Goal: Task Accomplishment & Management: Complete application form

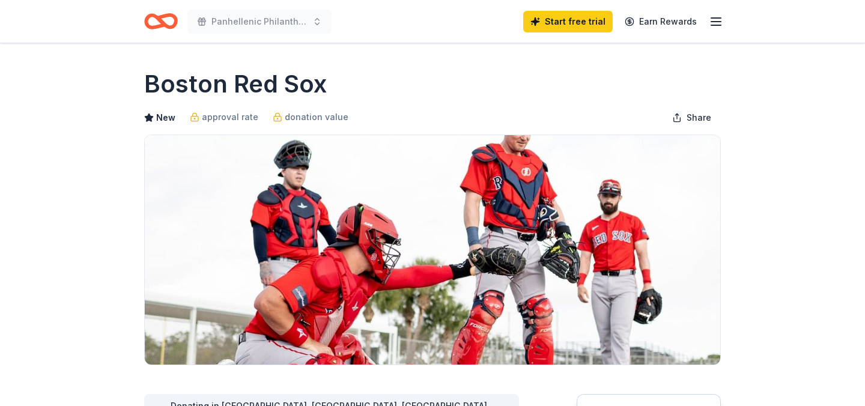
scroll to position [303, 0]
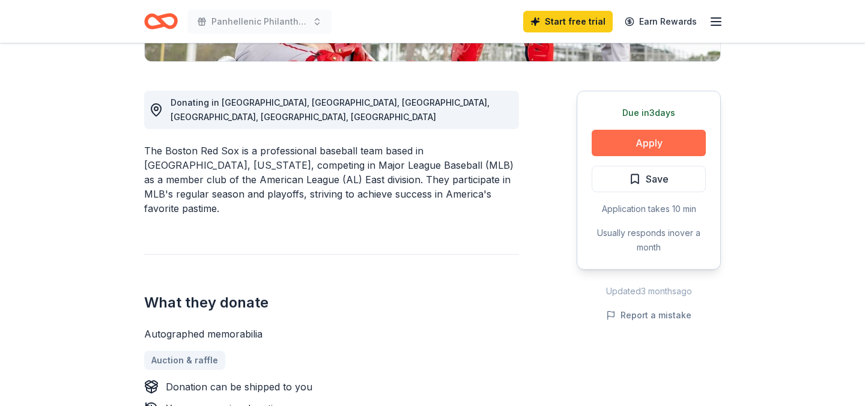
click at [635, 135] on button "Apply" at bounding box center [649, 143] width 114 height 26
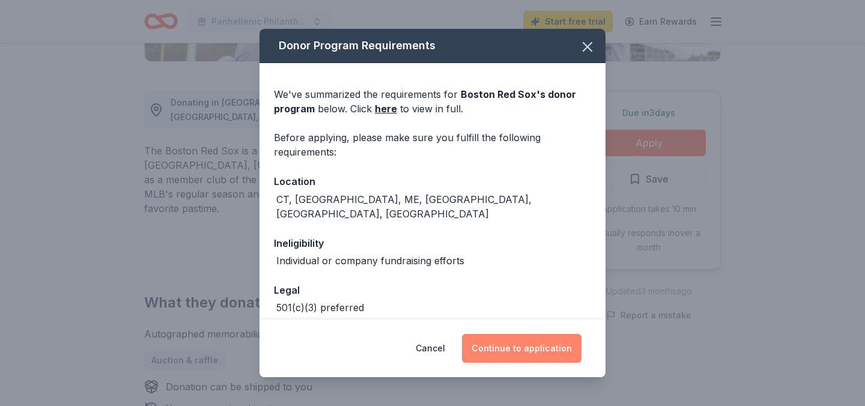
click at [489, 336] on button "Continue to application" at bounding box center [522, 348] width 120 height 29
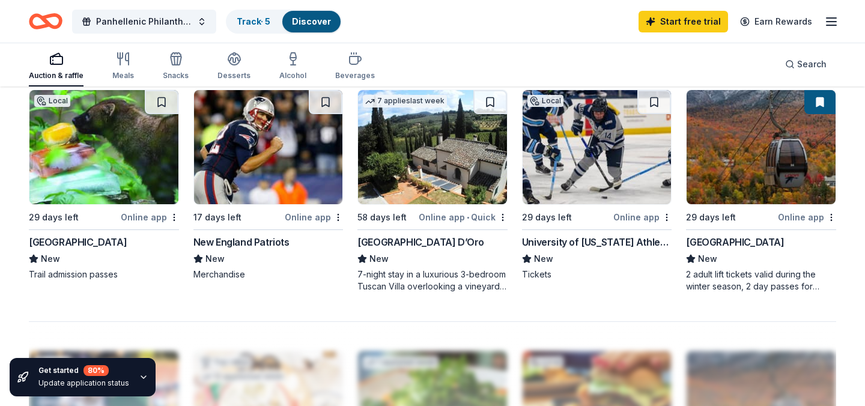
scroll to position [810, 0]
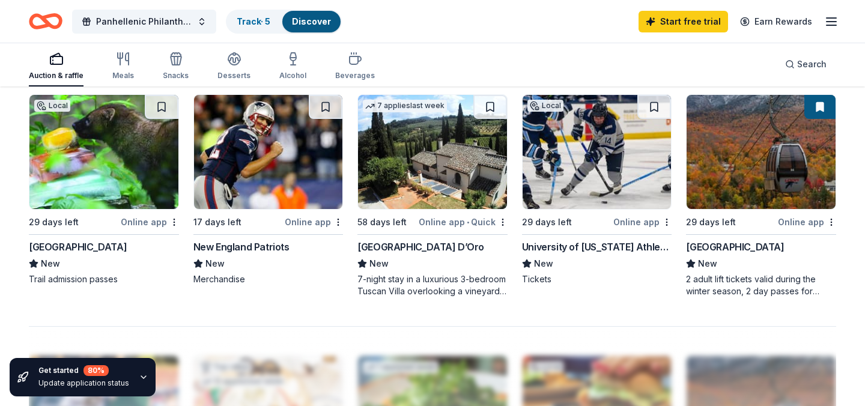
click at [751, 174] on img at bounding box center [760, 152] width 149 height 114
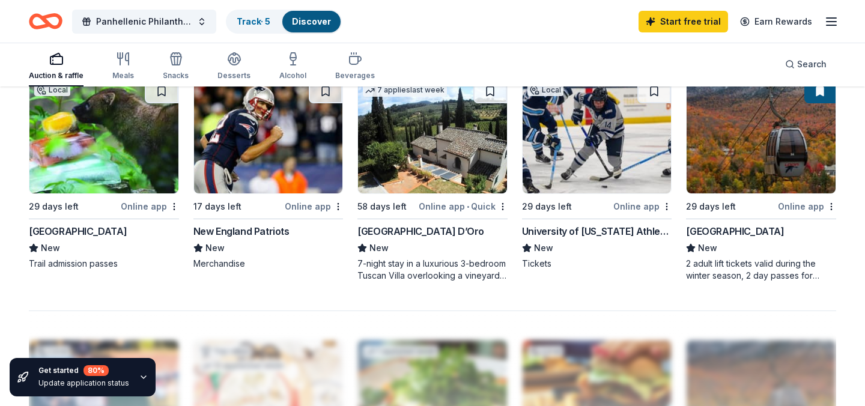
scroll to position [0, 0]
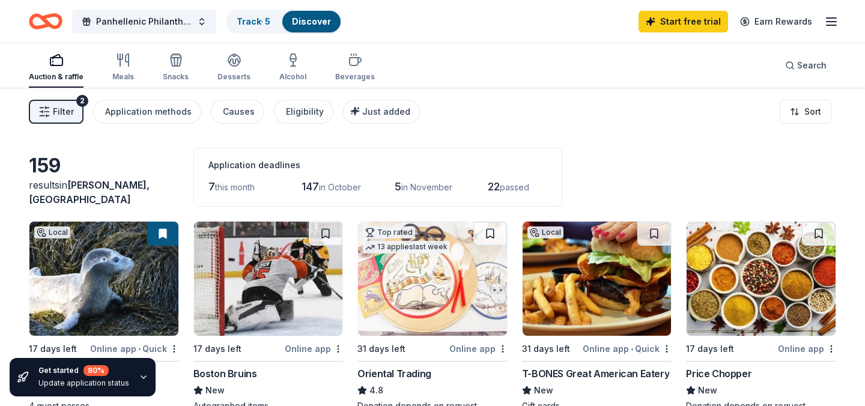
click at [160, 65] on div "Auction & raffle Meals Snacks Desserts Alcohol Beverages" at bounding box center [202, 68] width 346 height 40
click at [169, 67] on icon "button" at bounding box center [176, 60] width 14 height 14
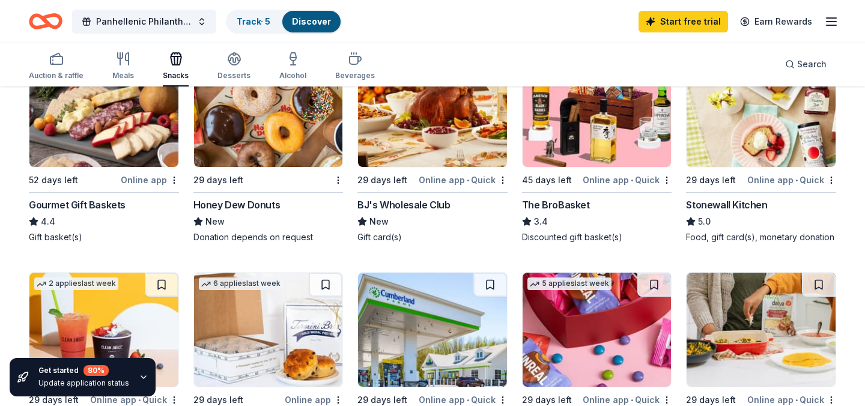
scroll to position [389, 0]
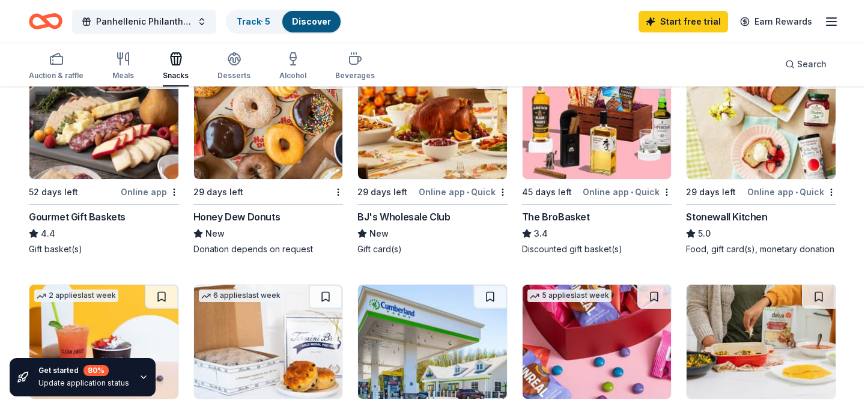
click at [592, 144] on img at bounding box center [596, 122] width 149 height 114
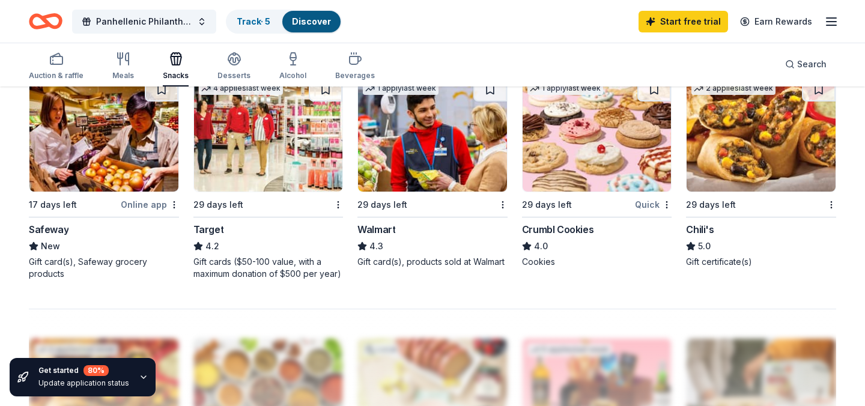
scroll to position [835, 0]
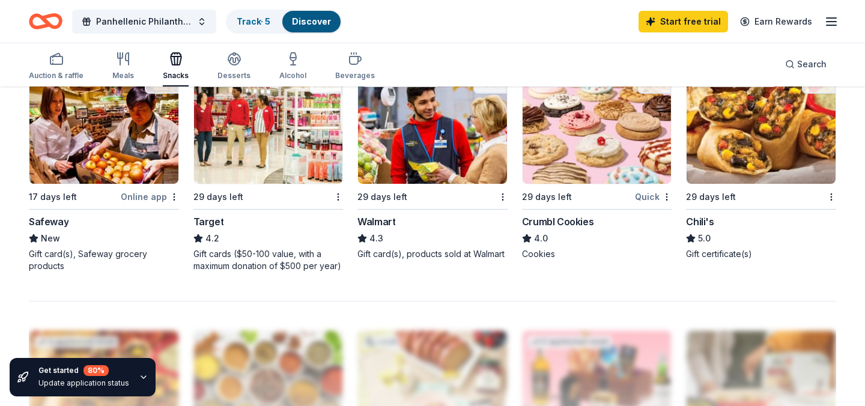
click at [304, 154] on img at bounding box center [268, 127] width 149 height 114
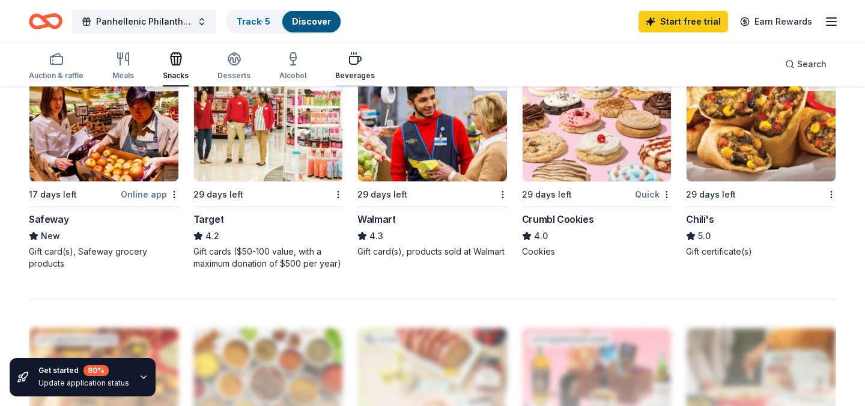
click at [350, 59] on icon "button" at bounding box center [355, 59] width 14 height 14
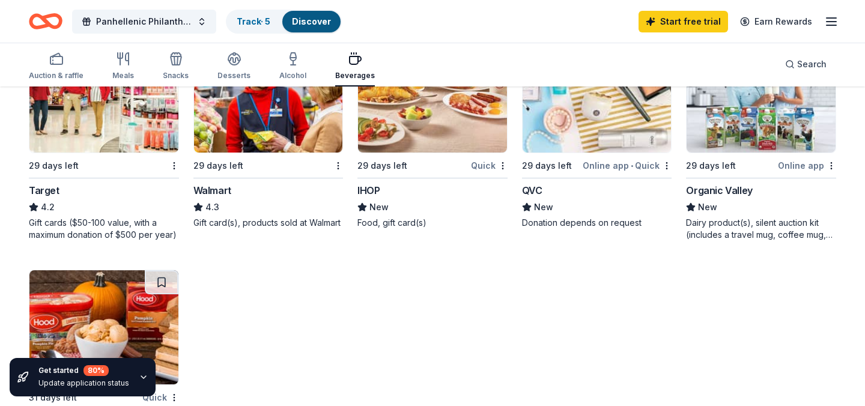
scroll to position [644, 0]
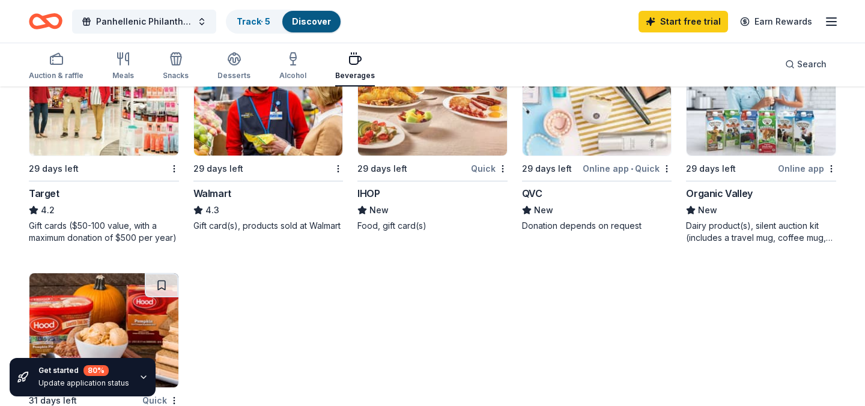
click at [294, 132] on img at bounding box center [268, 98] width 149 height 114
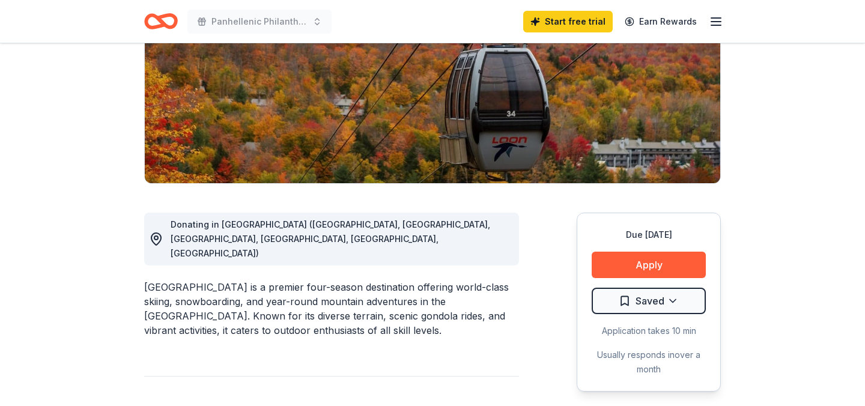
scroll to position [186, 0]
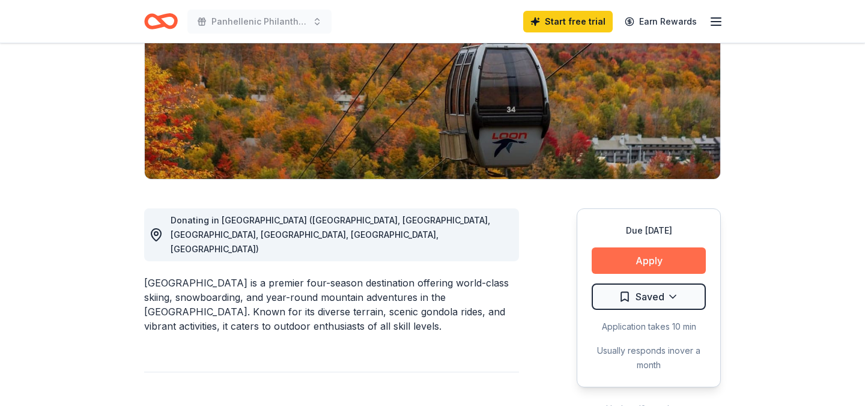
click at [673, 260] on button "Apply" at bounding box center [649, 260] width 114 height 26
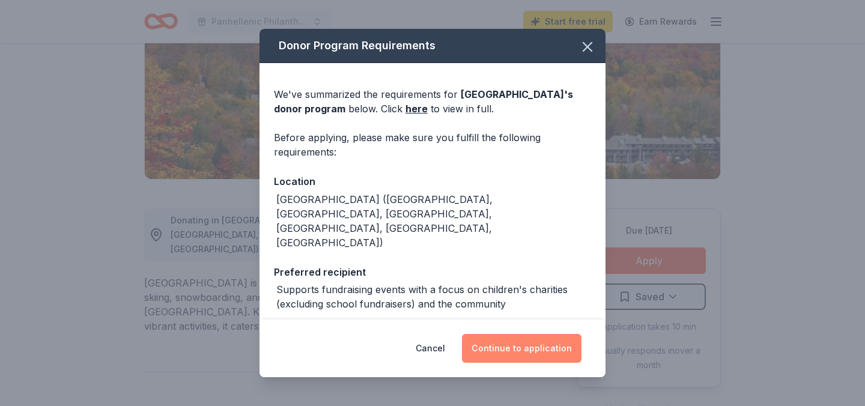
click at [554, 358] on button "Continue to application" at bounding box center [522, 348] width 120 height 29
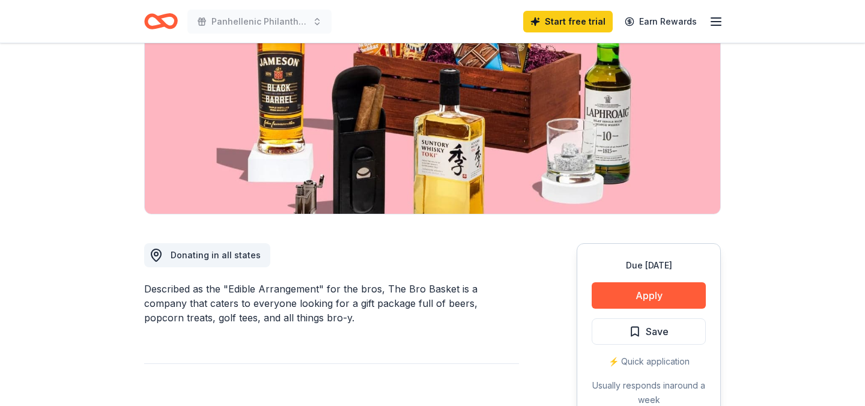
scroll to position [154, 0]
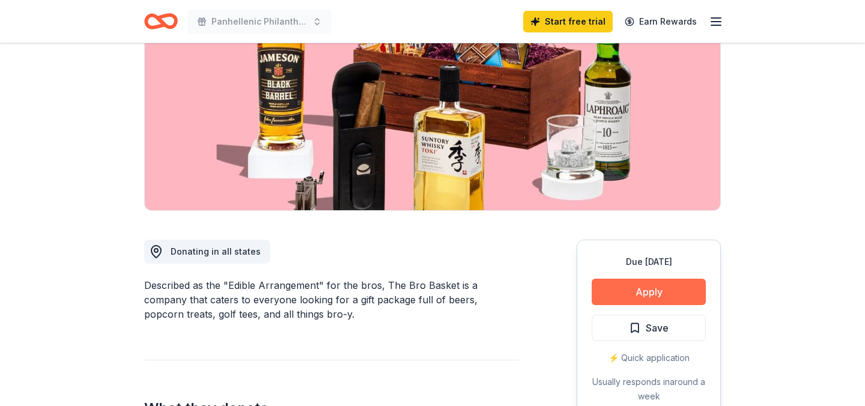
click at [666, 285] on button "Apply" at bounding box center [649, 292] width 114 height 26
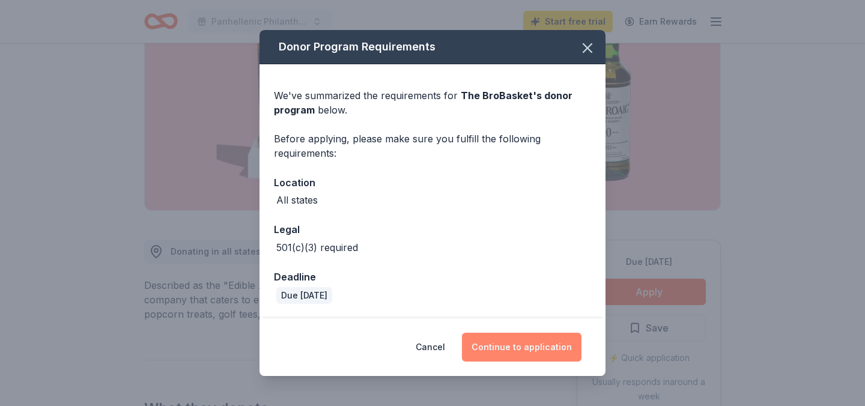
click at [548, 354] on button "Continue to application" at bounding box center [522, 347] width 120 height 29
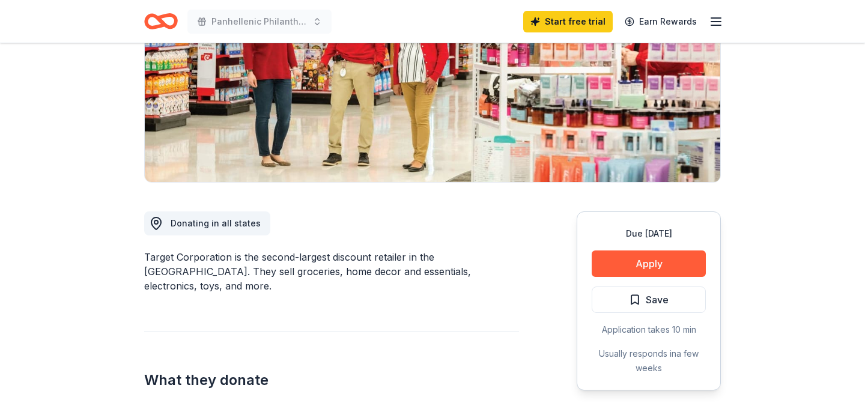
scroll to position [205, 0]
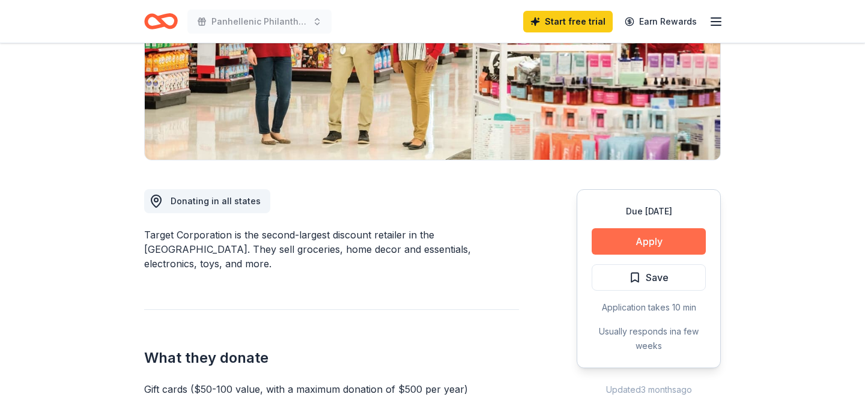
click at [650, 237] on button "Apply" at bounding box center [649, 241] width 114 height 26
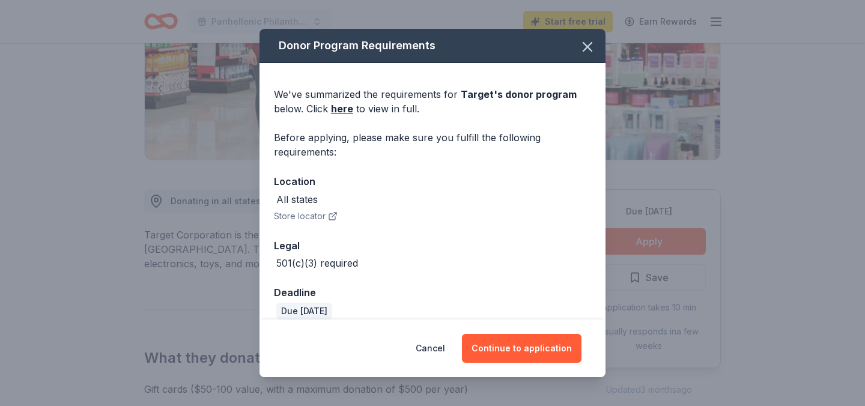
scroll to position [14, 0]
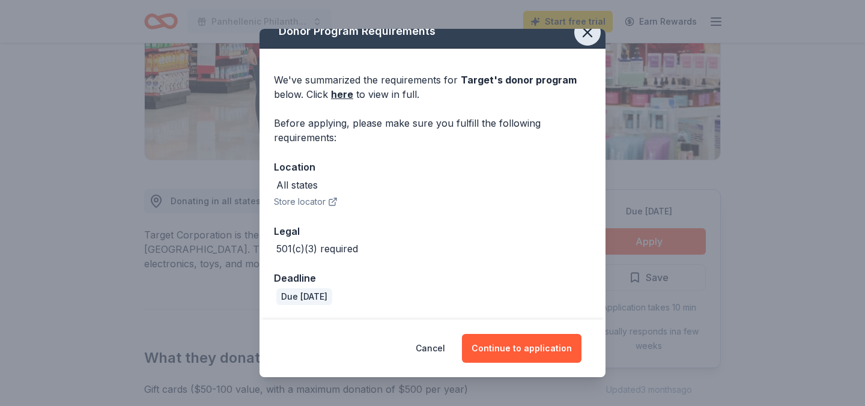
click at [586, 38] on icon "button" at bounding box center [587, 32] width 17 height 17
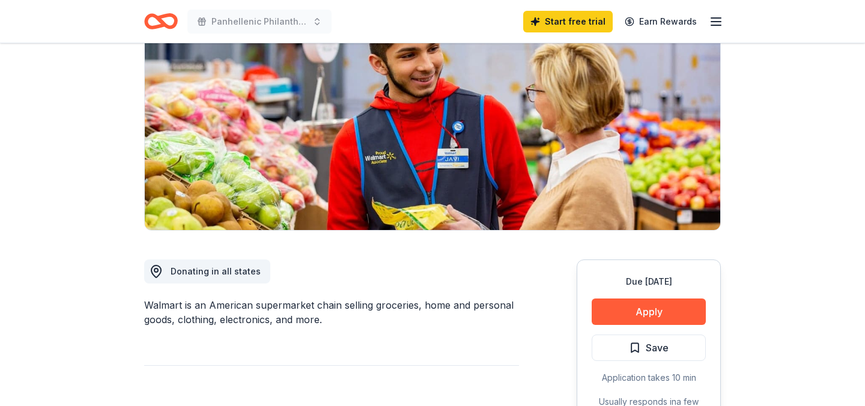
scroll to position [137, 0]
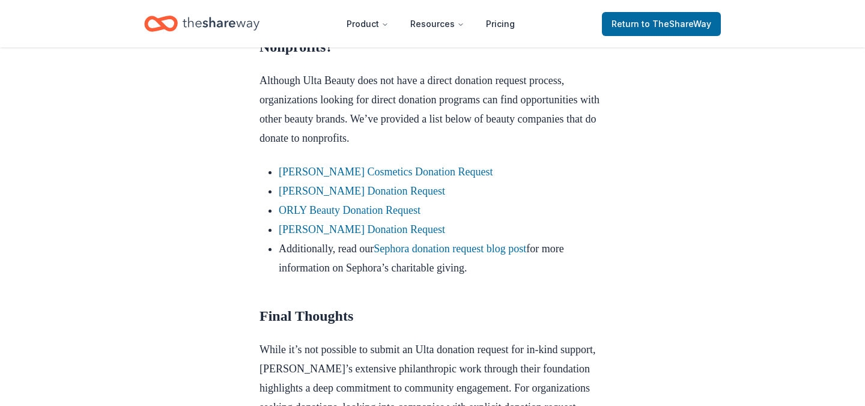
scroll to position [1014, 0]
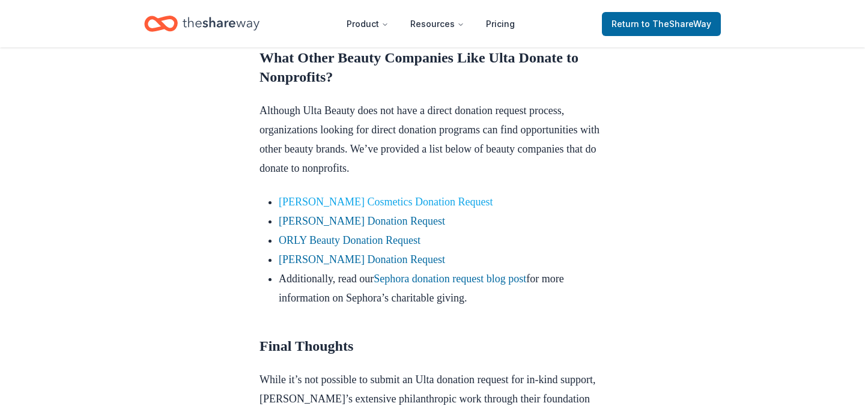
click at [453, 208] on link "Laura Mercier Cosmetics Donation Request" at bounding box center [386, 202] width 214 height 12
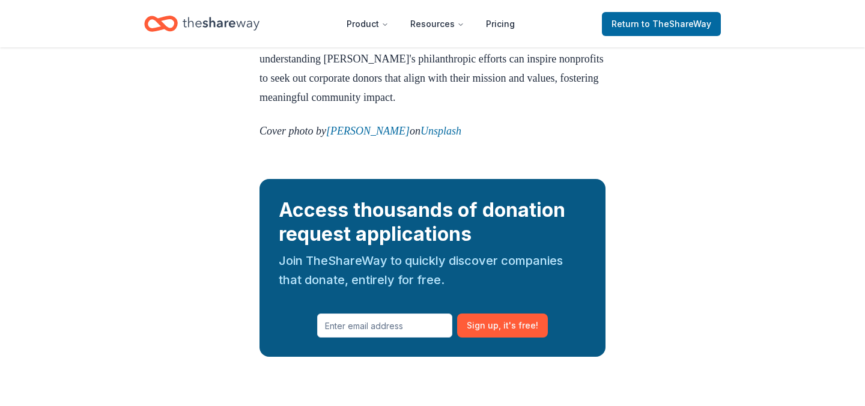
scroll to position [1588, 0]
